Goal: Find specific page/section: Find specific page/section

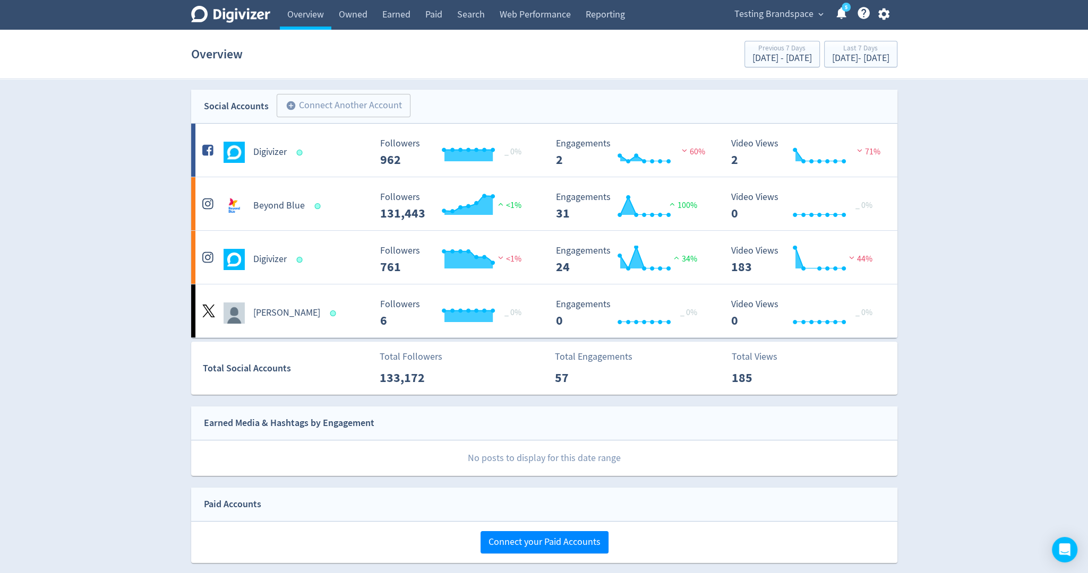
click at [780, 11] on span "Testing Brandspace" at bounding box center [773, 14] width 79 height 17
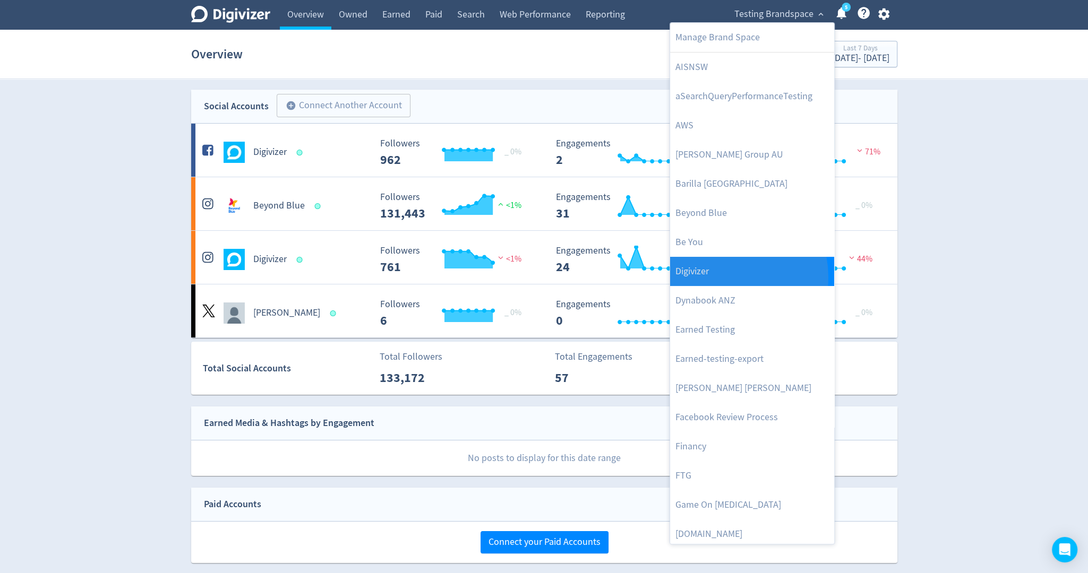
click at [720, 277] on link "Digivizer" at bounding box center [752, 271] width 164 height 29
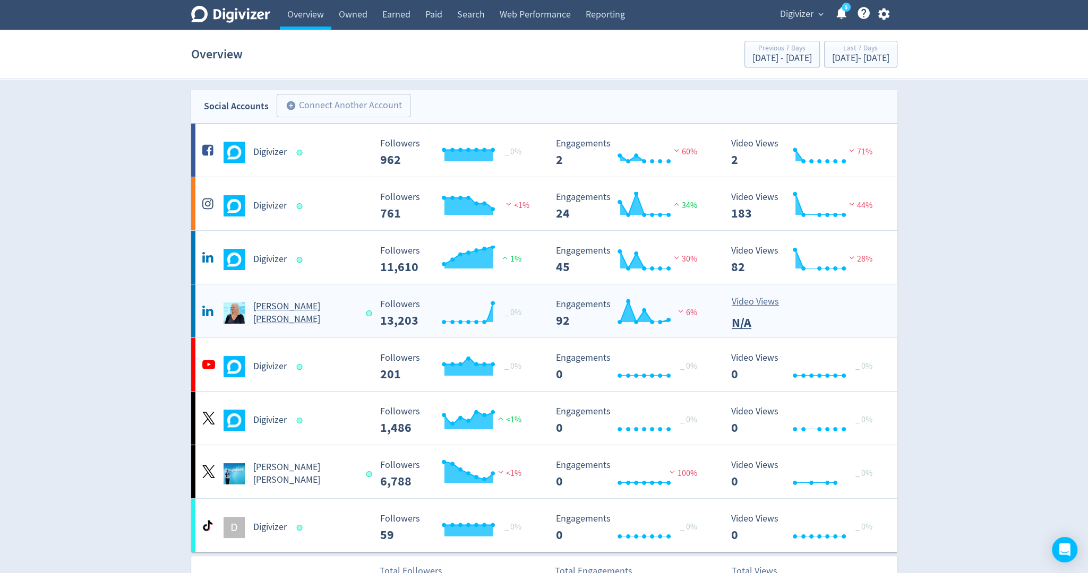
click at [295, 315] on h5 "[PERSON_NAME] [PERSON_NAME]" at bounding box center [305, 313] width 104 height 25
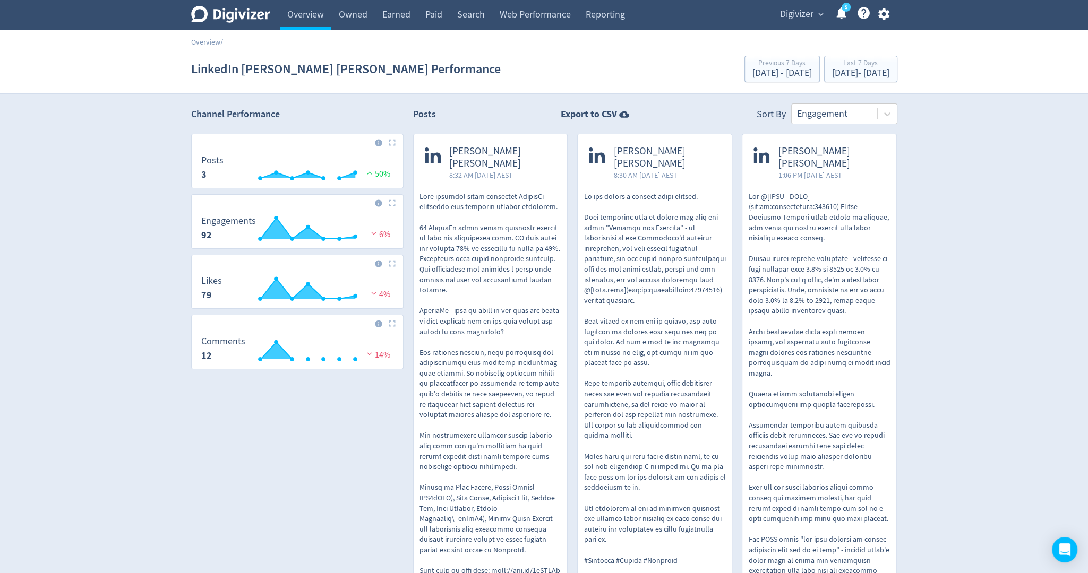
click at [309, 33] on div "Overview /" at bounding box center [544, 37] width 1088 height 15
click at [316, 21] on link "Overview" at bounding box center [306, 15] width 52 height 30
